Goal: Check status: Check status

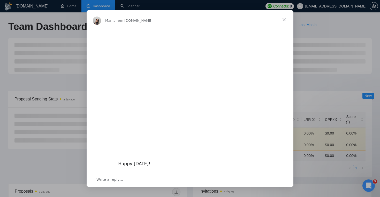
click at [286, 21] on span "Close" at bounding box center [283, 19] width 19 height 19
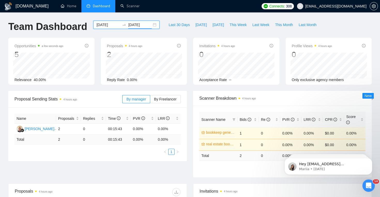
click at [138, 26] on input "[DATE]" at bounding box center [139, 25] width 23 height 6
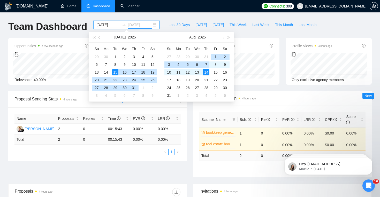
type input "[DATE]"
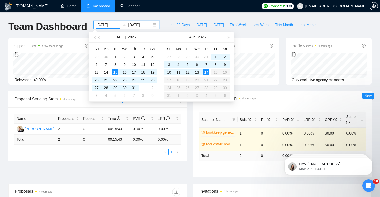
click at [109, 25] on input "[DATE]" at bounding box center [107, 25] width 23 height 6
type input "[DATE]"
click at [181, 72] on div "11" at bounding box center [178, 72] width 6 height 6
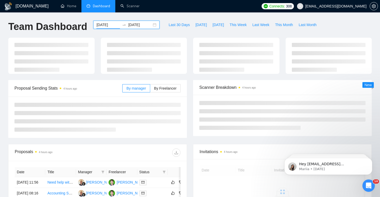
click at [140, 25] on input "[DATE]" at bounding box center [139, 25] width 23 height 6
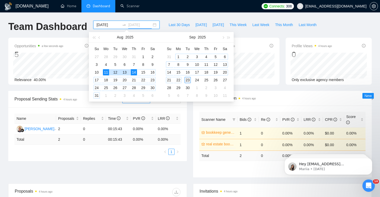
type input "[DATE]"
click at [189, 81] on div "23" at bounding box center [187, 80] width 6 height 6
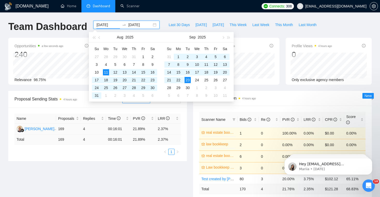
click at [171, 129] on td "2.37%" at bounding box center [168, 129] width 25 height 11
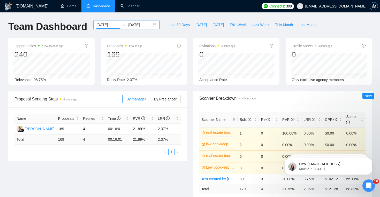
click at [373, 5] on icon "setting" at bounding box center [373, 6] width 4 height 4
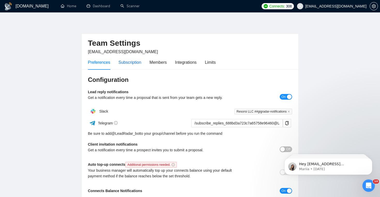
click at [141, 65] on div "Subscription" at bounding box center [129, 62] width 23 height 6
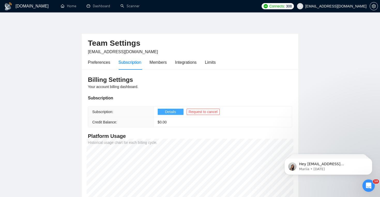
click at [168, 112] on span "Details" at bounding box center [170, 112] width 11 height 6
